Goal: Information Seeking & Learning: Learn about a topic

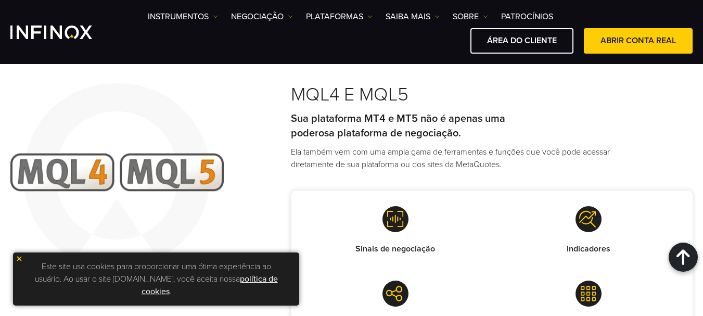
scroll to position [833, 0]
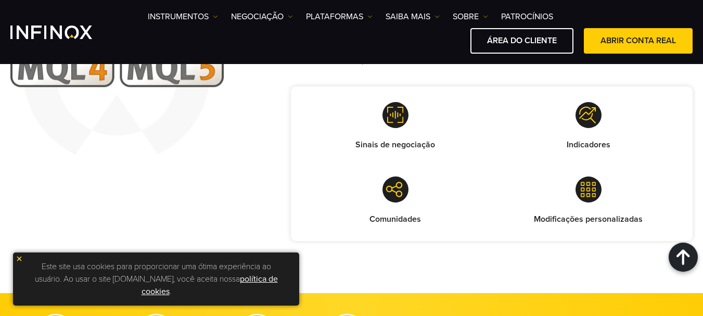
click at [164, 293] on link "política de cookies" at bounding box center [210, 285] width 136 height 23
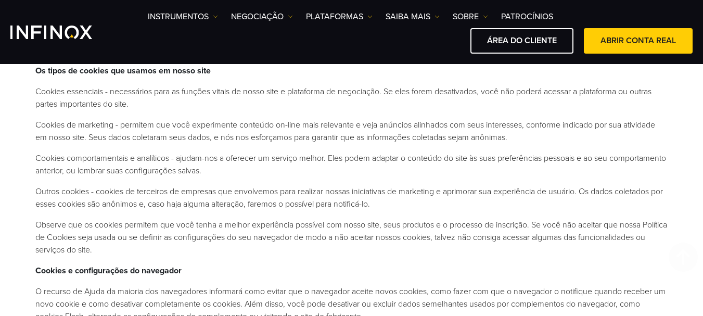
scroll to position [416, 0]
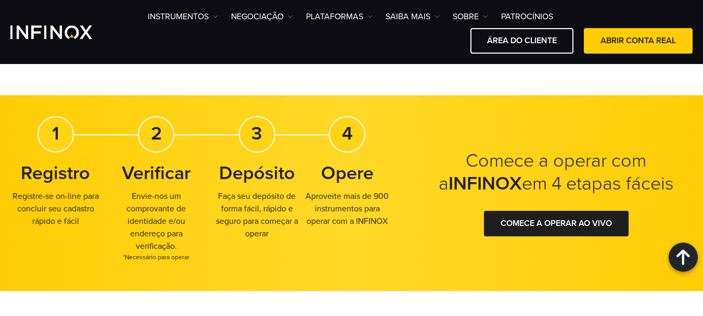
scroll to position [885, 0]
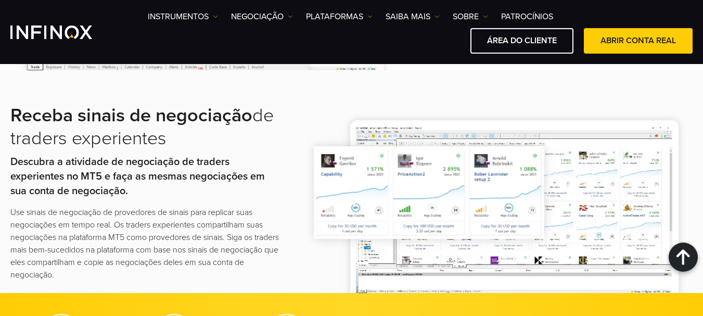
scroll to position [1666, 0]
